Goal: Check status: Check status

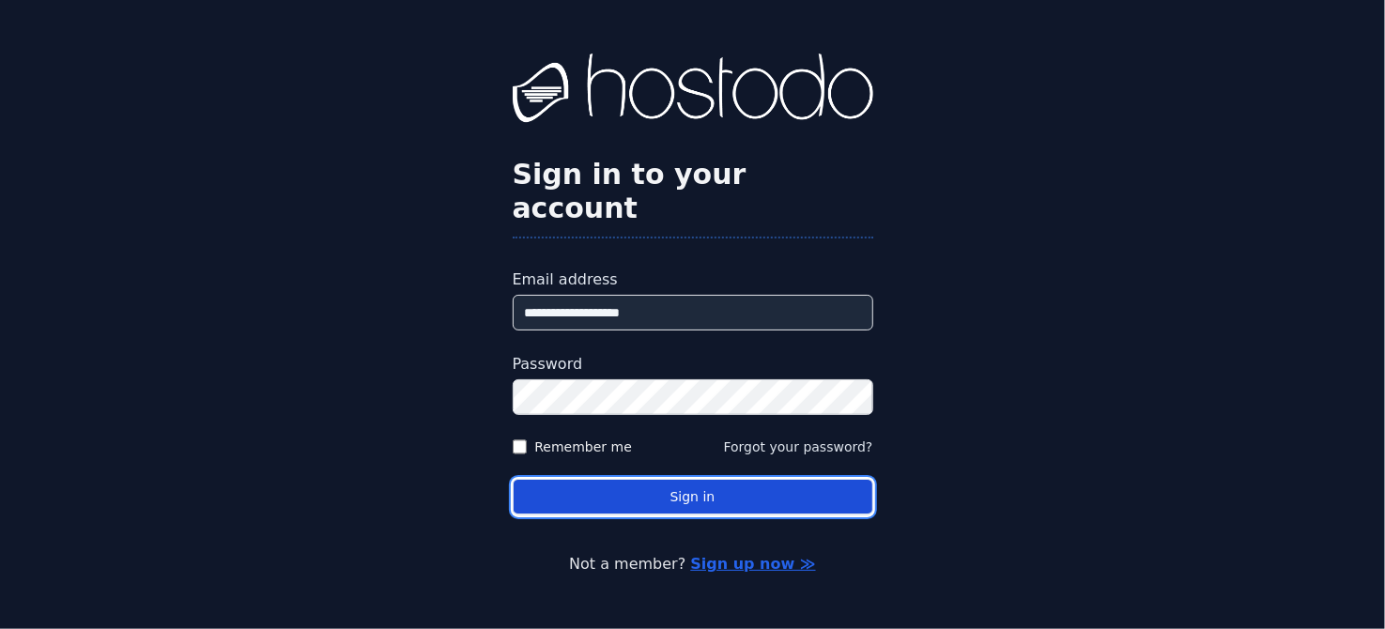
click at [596, 479] on button "Sign in" at bounding box center [693, 497] width 361 height 37
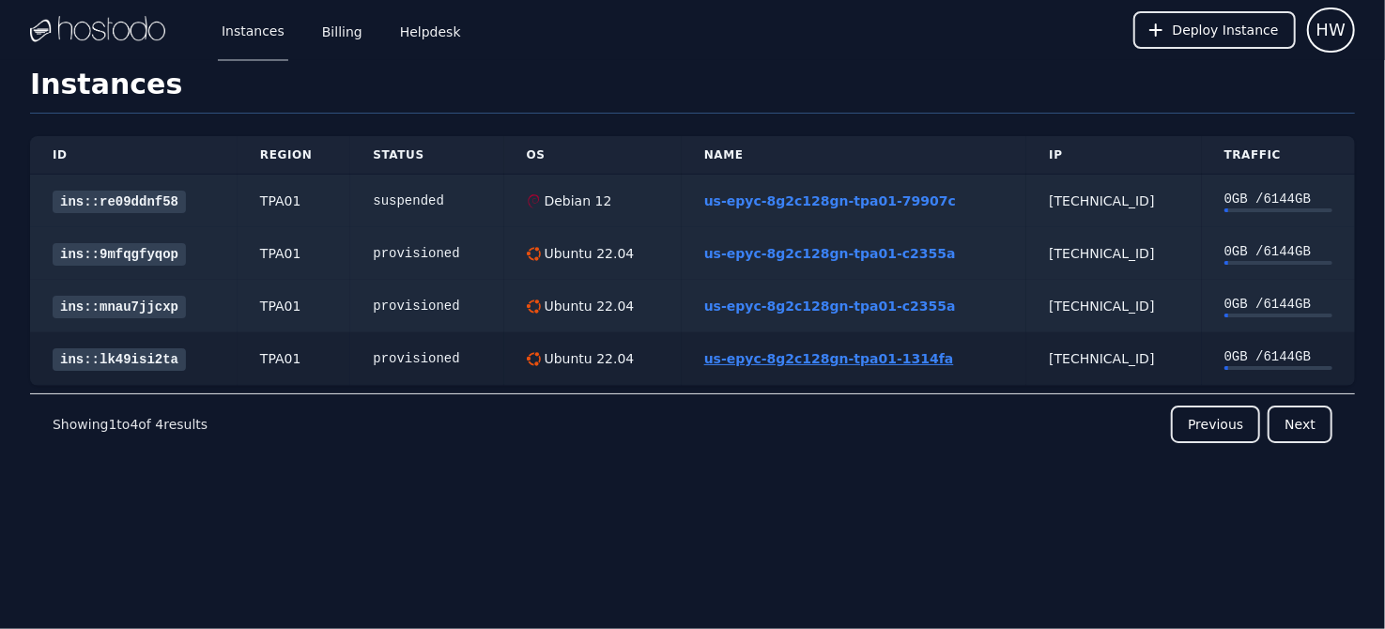
click at [754, 358] on link "us-epyc-8g2c128gn-tpa01-1314fa" at bounding box center [829, 358] width 250 height 15
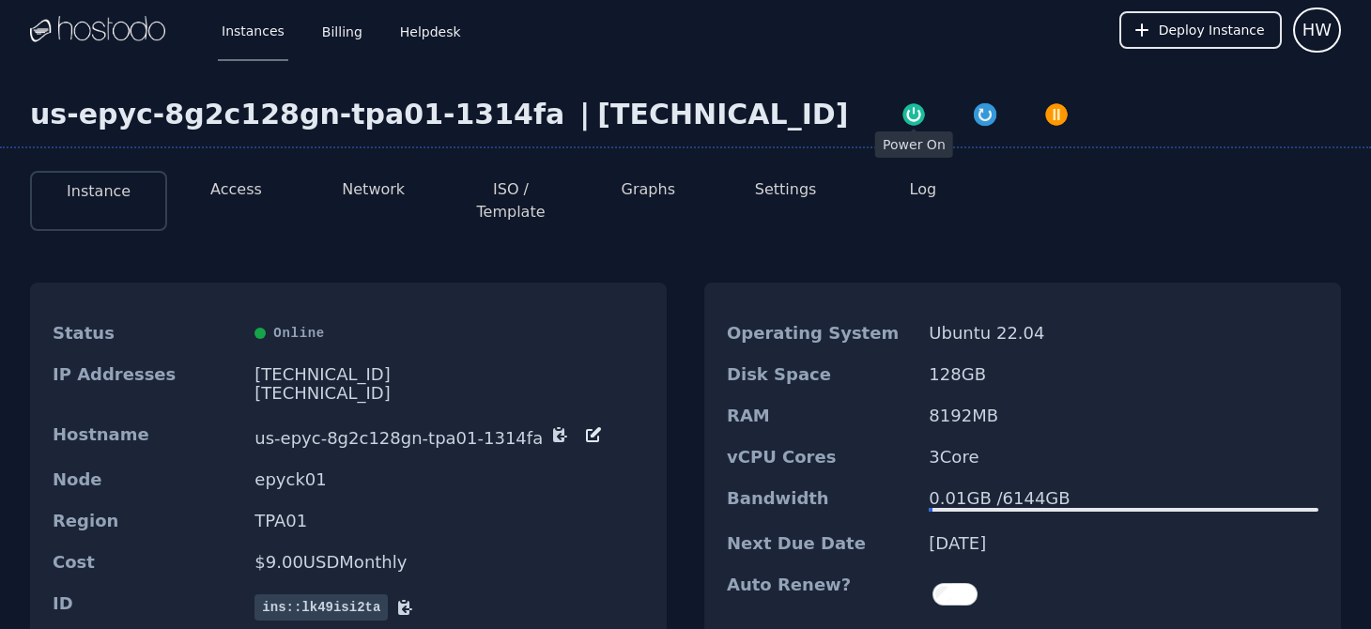
click at [901, 114] on img "button" at bounding box center [914, 114] width 26 height 26
click at [972, 119] on img "button" at bounding box center [985, 116] width 26 height 26
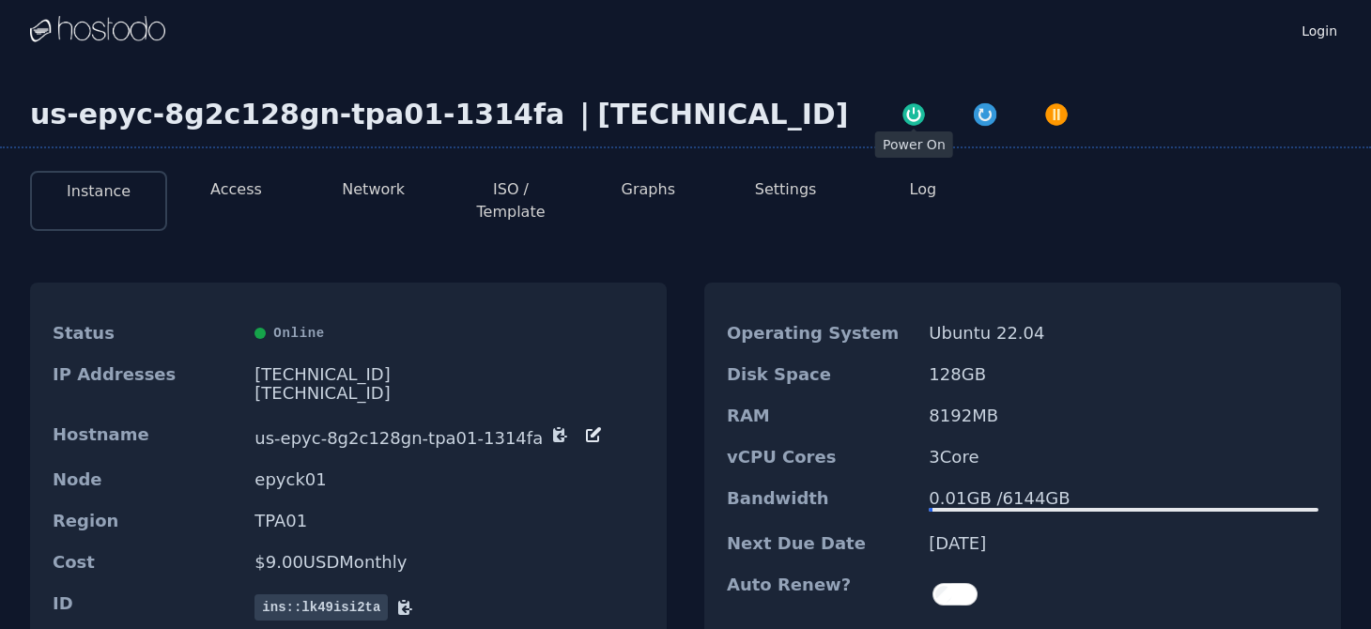
click at [901, 116] on img "button" at bounding box center [914, 114] width 26 height 26
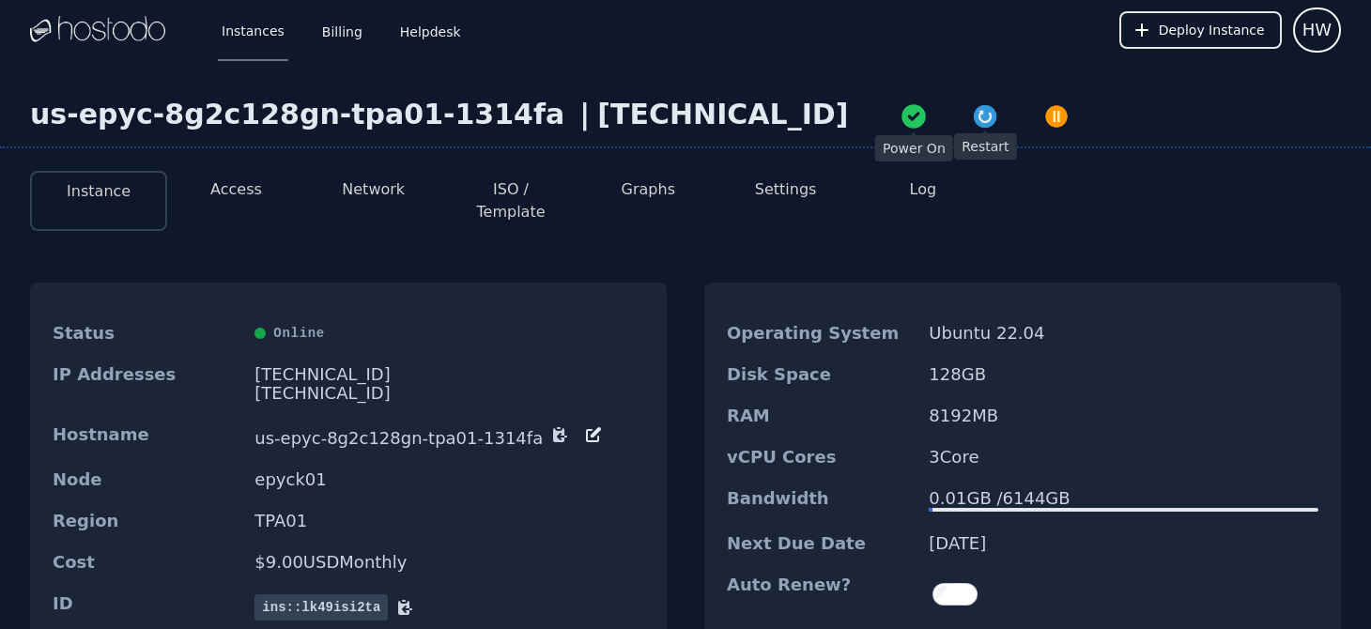
click at [972, 116] on img "button" at bounding box center [985, 116] width 26 height 26
